Goal: Task Accomplishment & Management: Use online tool/utility

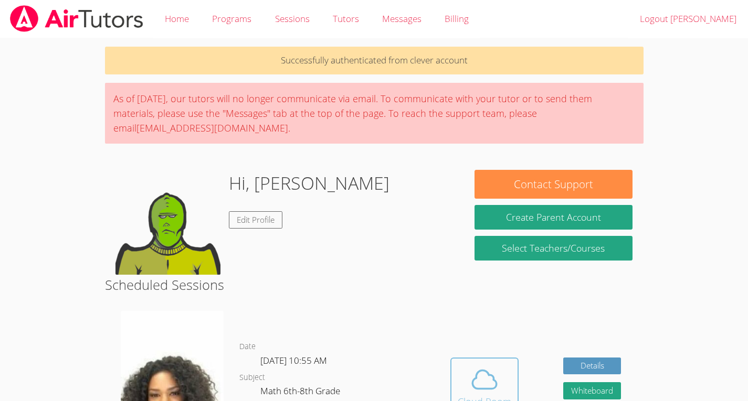
click at [476, 389] on icon at bounding box center [484, 380] width 24 height 18
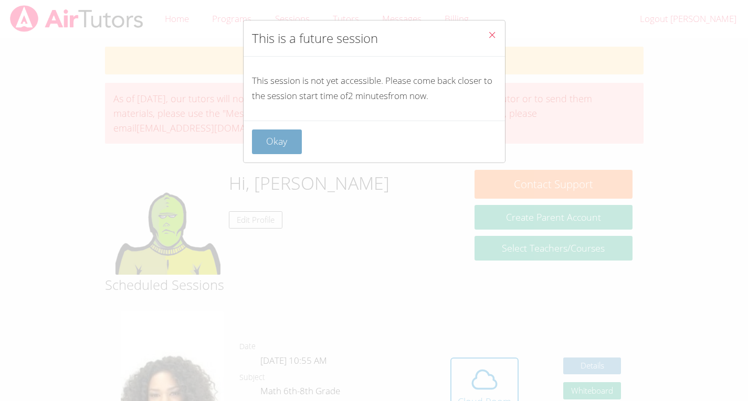
click at [270, 144] on button "Okay" at bounding box center [277, 142] width 50 height 25
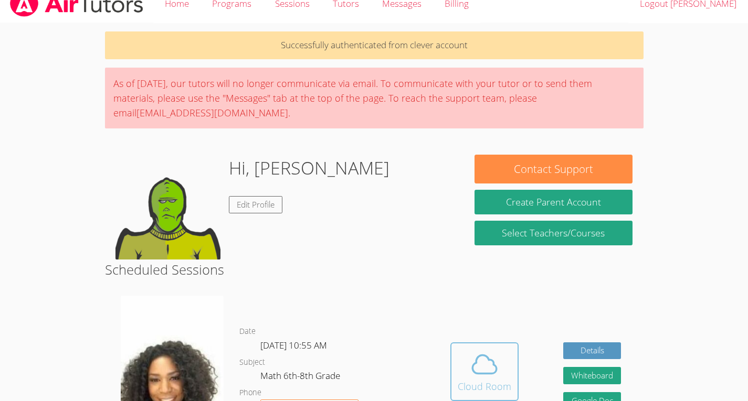
click at [485, 347] on button "Cloud Room" at bounding box center [484, 372] width 68 height 59
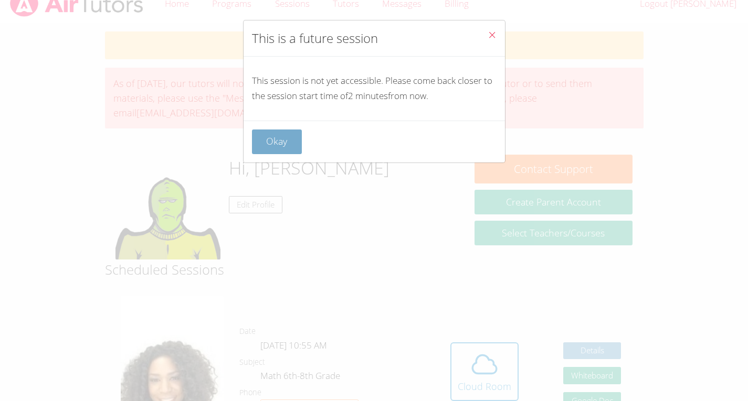
click at [259, 139] on button "Okay" at bounding box center [277, 142] width 50 height 25
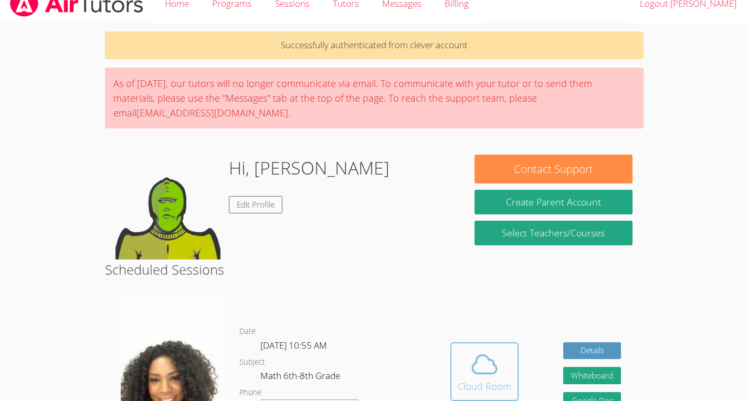
click at [472, 369] on icon at bounding box center [484, 365] width 24 height 18
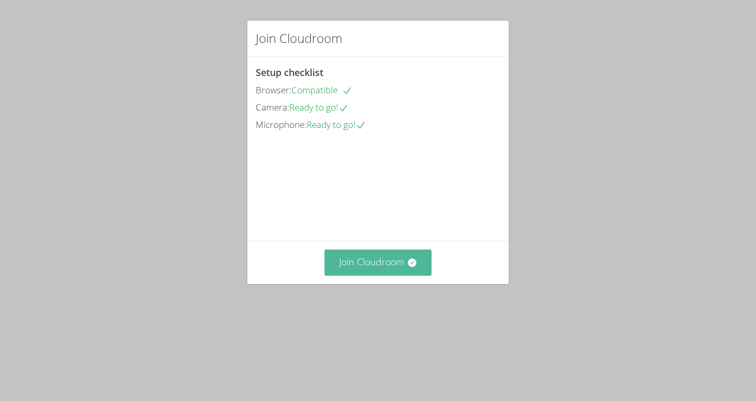
click at [345, 275] on button "Join Cloudroom" at bounding box center [378, 263] width 108 height 26
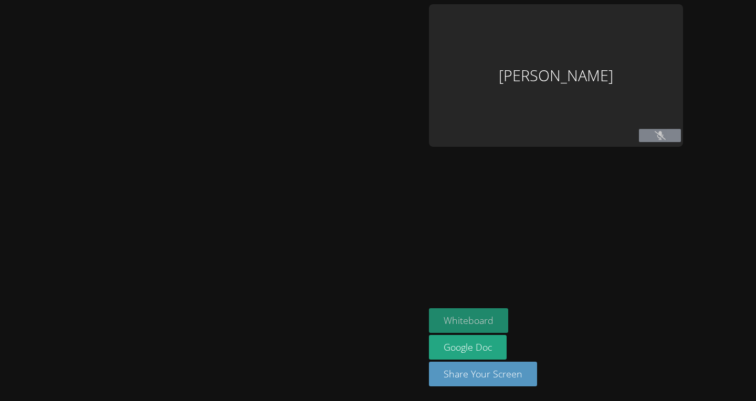
click at [431, 324] on button "Whiteboard" at bounding box center [468, 321] width 79 height 25
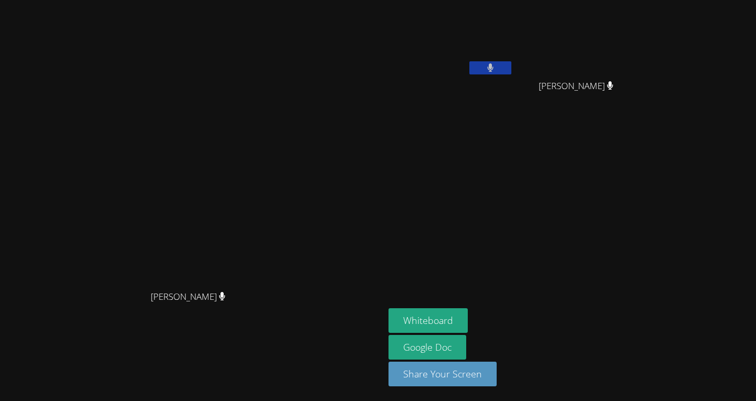
click at [513, 66] on video at bounding box center [450, 39] width 125 height 70
click at [511, 64] on button at bounding box center [490, 67] width 42 height 13
click at [511, 62] on button at bounding box center [490, 67] width 42 height 13
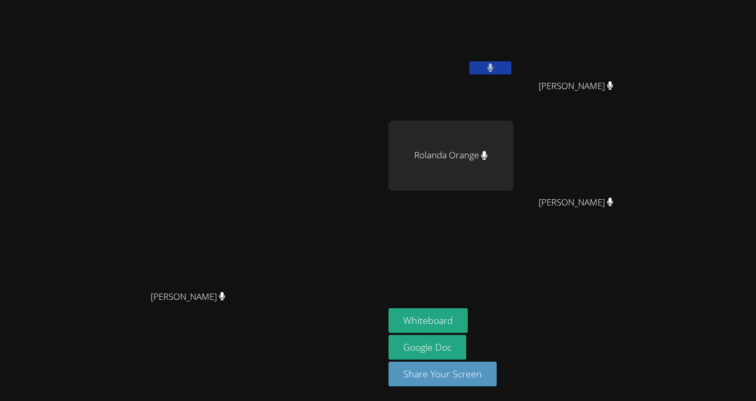
click at [513, 184] on div "Rolanda Orange" at bounding box center [450, 156] width 125 height 70
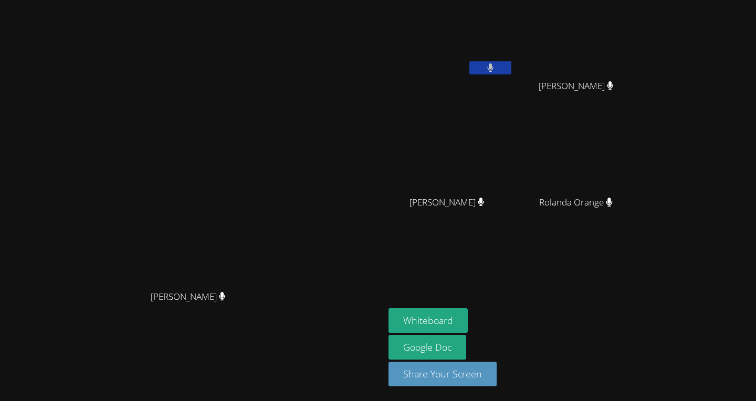
click at [488, 35] on video at bounding box center [450, 39] width 125 height 70
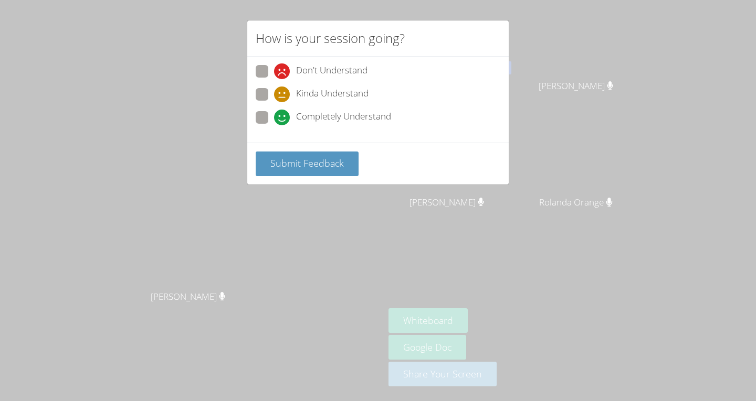
click at [274, 125] on span at bounding box center [274, 125] width 0 height 0
click at [274, 113] on input "Completely Understand" at bounding box center [278, 115] width 9 height 9
radio input "true"
click at [288, 166] on span "Submit Feedback" at bounding box center [306, 163] width 73 height 13
